Goal: Find specific page/section: Find specific page/section

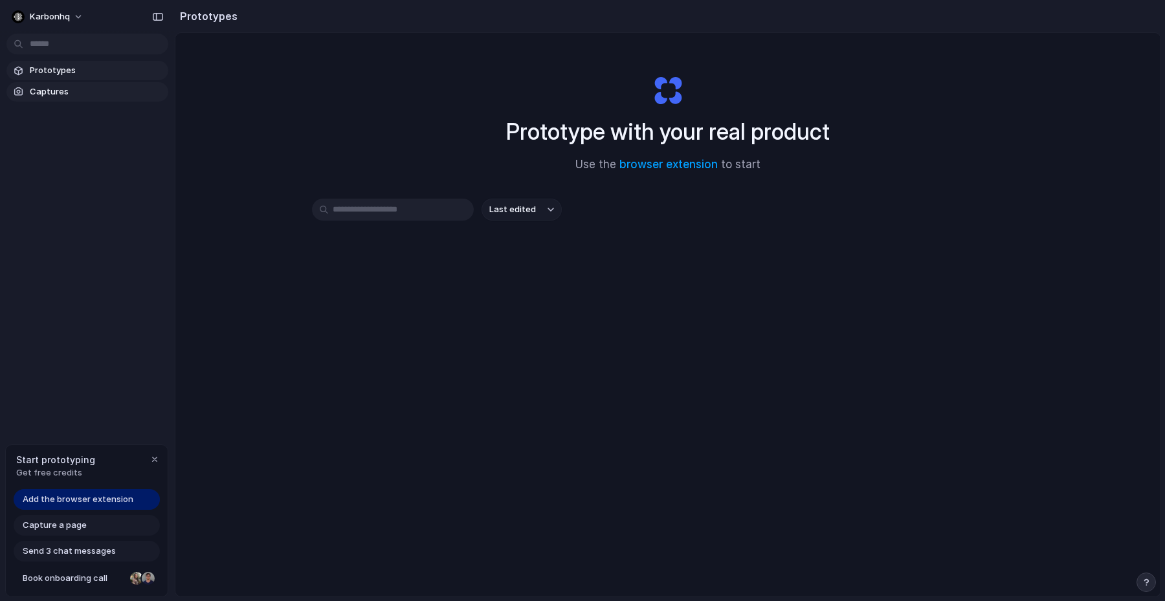
click at [97, 96] on span "Captures" at bounding box center [96, 91] width 133 height 13
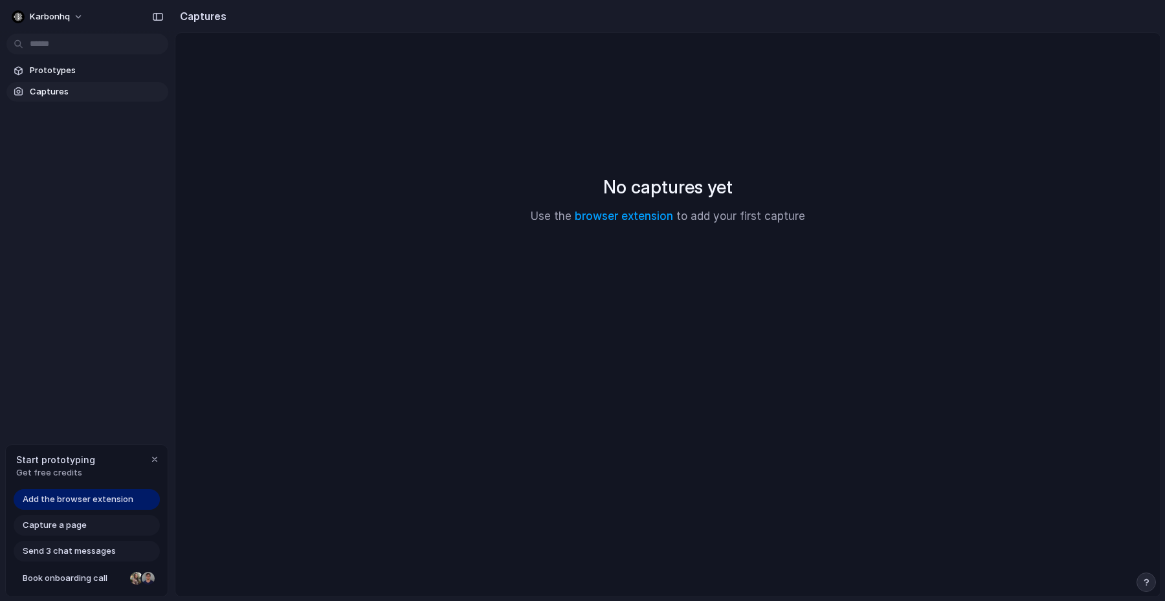
click at [107, 531] on div "Capture a page" at bounding box center [87, 525] width 146 height 21
click at [127, 492] on div "Add the browser extension" at bounding box center [87, 499] width 146 height 21
click at [374, 232] on div "No captures yet Use the browser extension to add your first capture" at bounding box center [668, 199] width 954 height 301
